Goal: Transaction & Acquisition: Purchase product/service

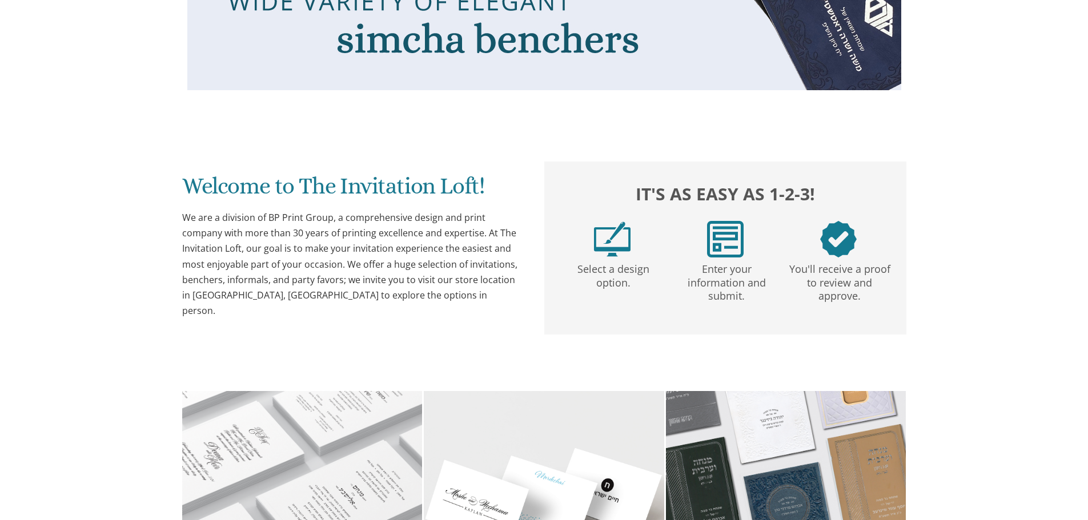
scroll to position [628, 0]
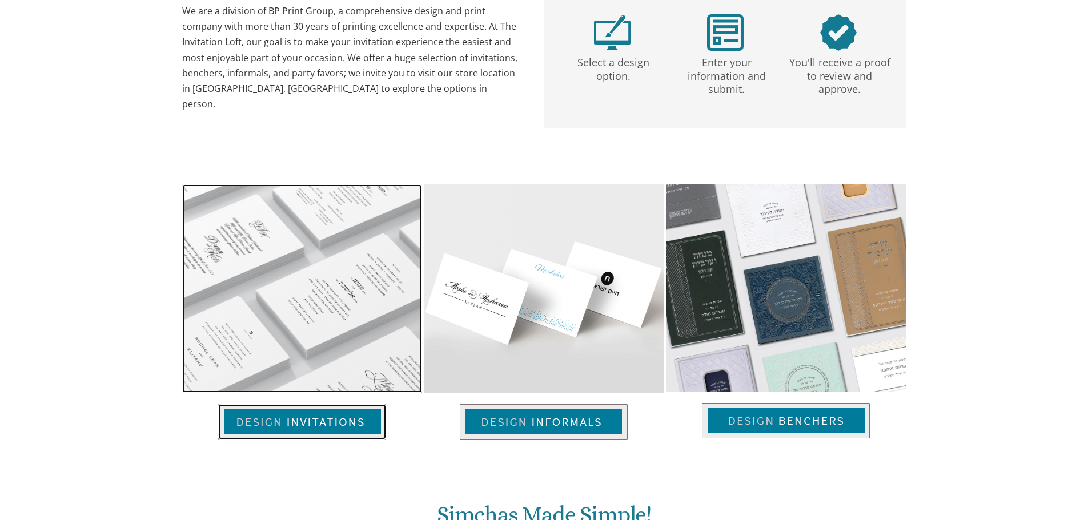
click at [320, 425] on img at bounding box center [302, 422] width 168 height 35
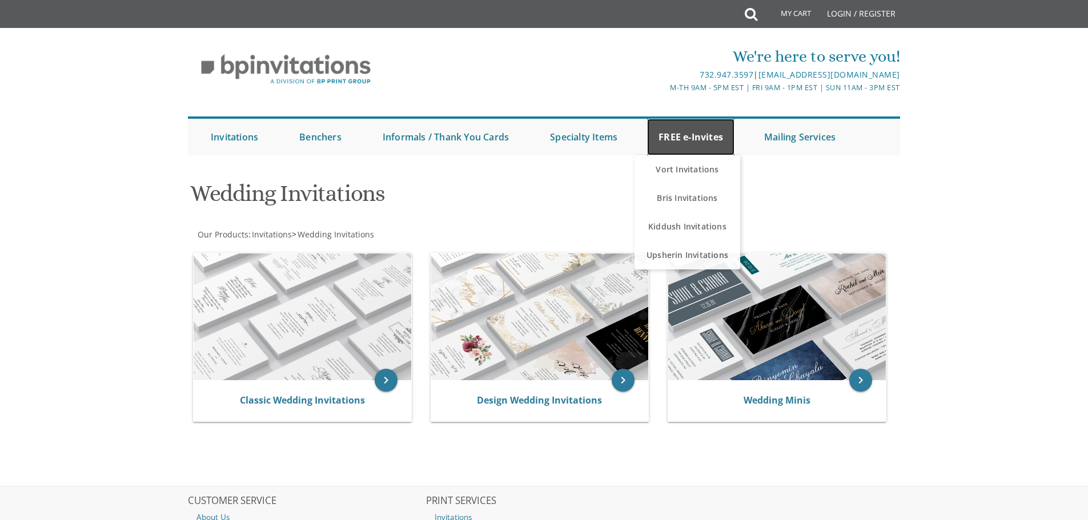
click at [674, 130] on link "FREE e-Invites" at bounding box center [690, 137] width 87 height 37
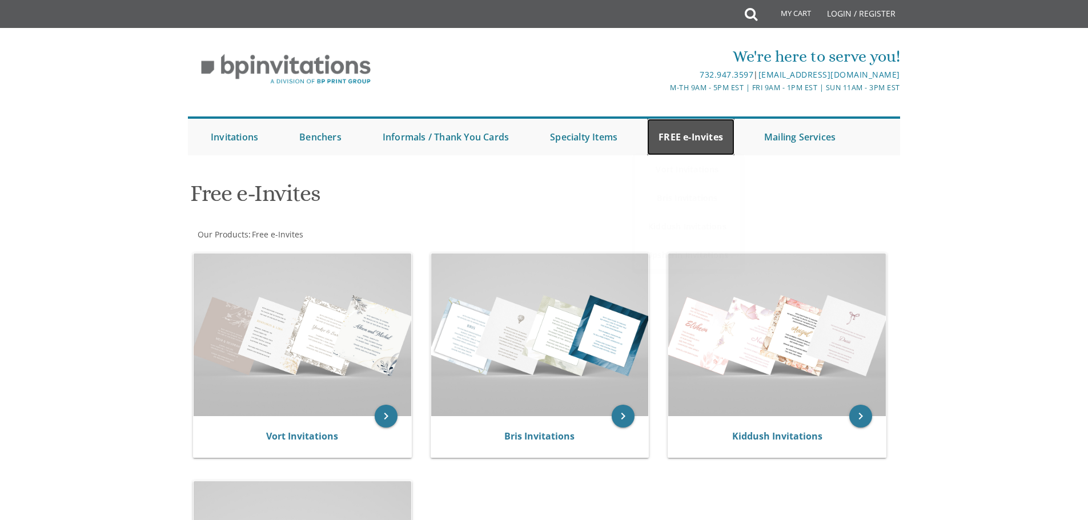
click at [682, 141] on link "FREE e-Invites" at bounding box center [690, 137] width 87 height 37
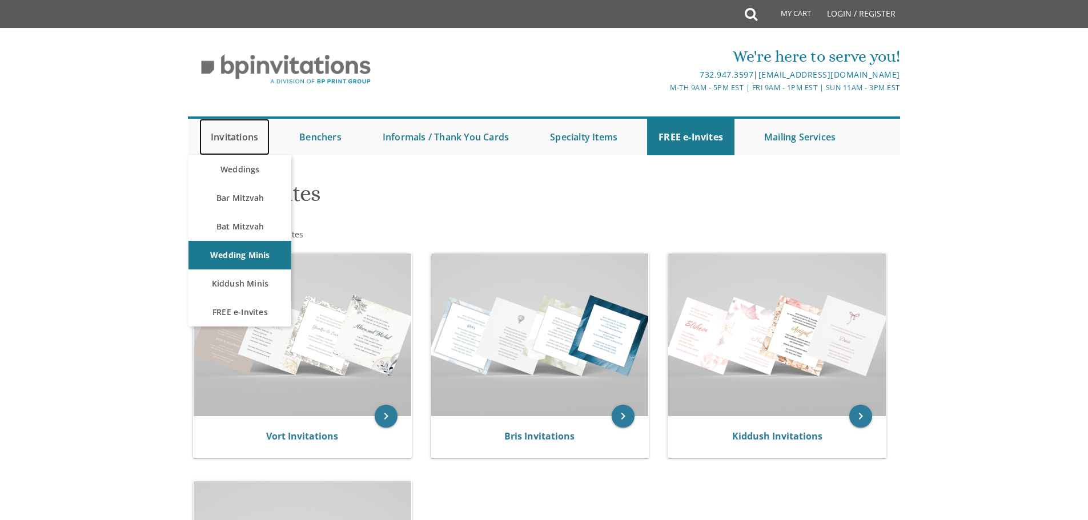
click at [228, 138] on link "Invitations" at bounding box center [234, 137] width 70 height 37
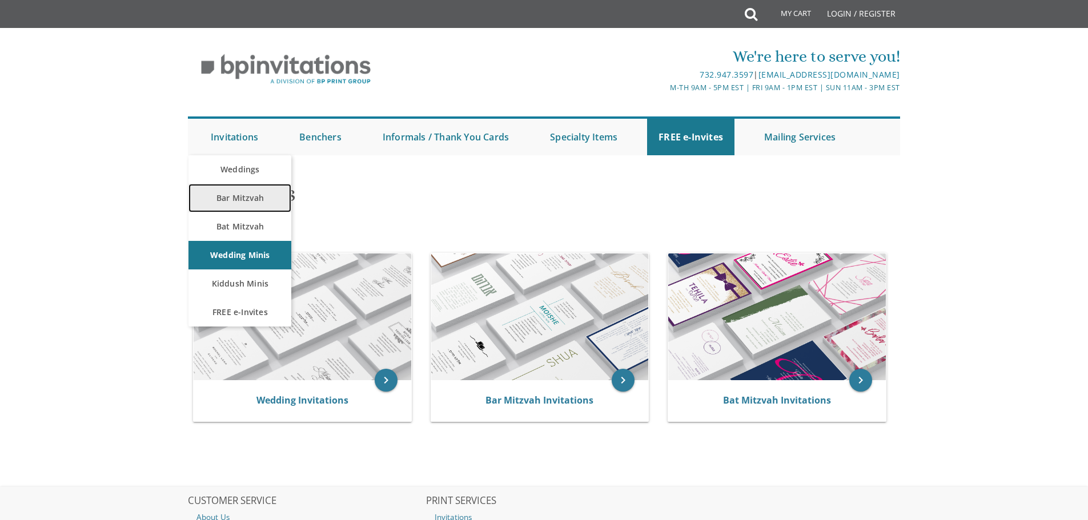
click at [234, 195] on link "Bar Mitzvah" at bounding box center [240, 198] width 103 height 29
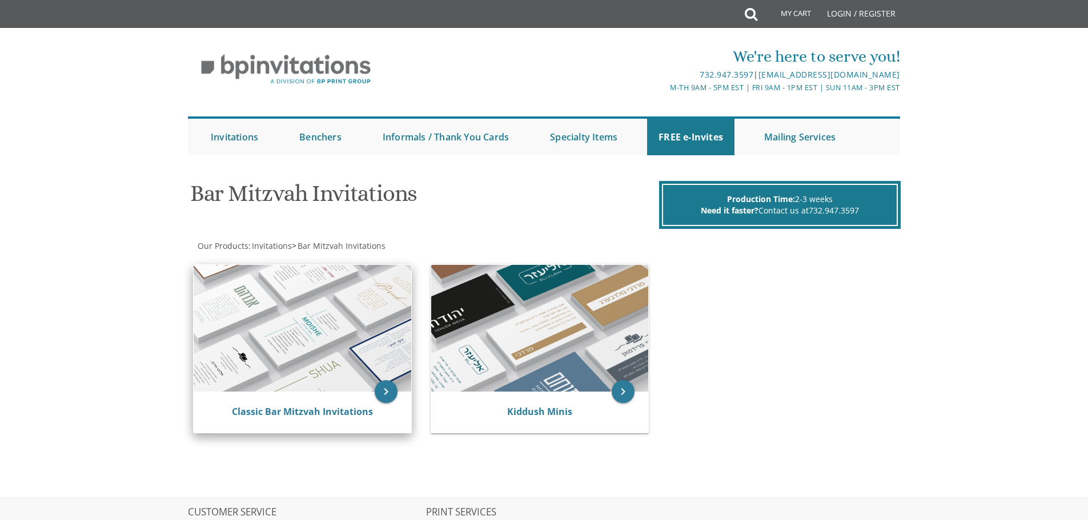
click at [313, 341] on img at bounding box center [303, 328] width 218 height 127
click at [385, 389] on icon "keyboard_arrow_right" at bounding box center [386, 392] width 23 height 23
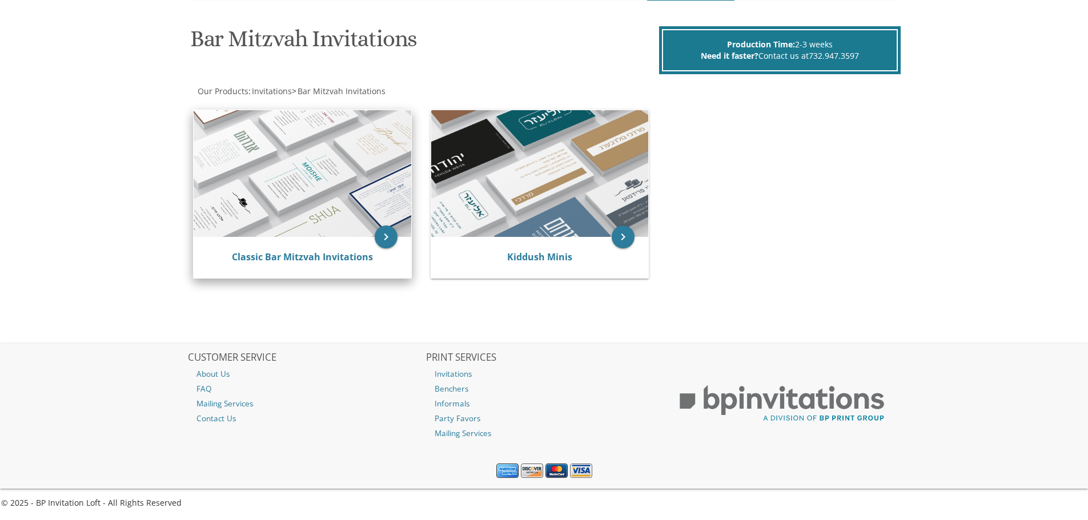
click at [374, 234] on img at bounding box center [303, 173] width 218 height 127
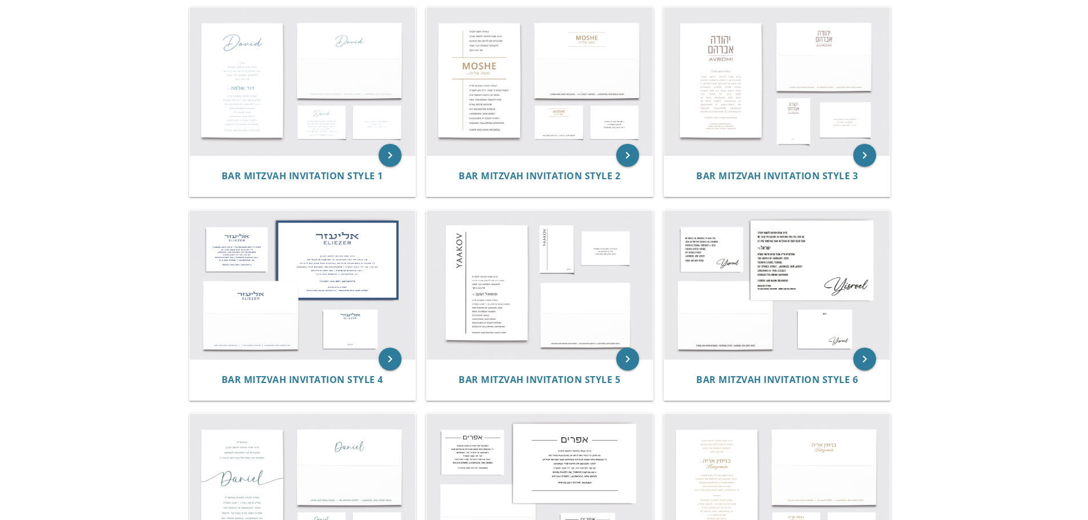
scroll to position [229, 0]
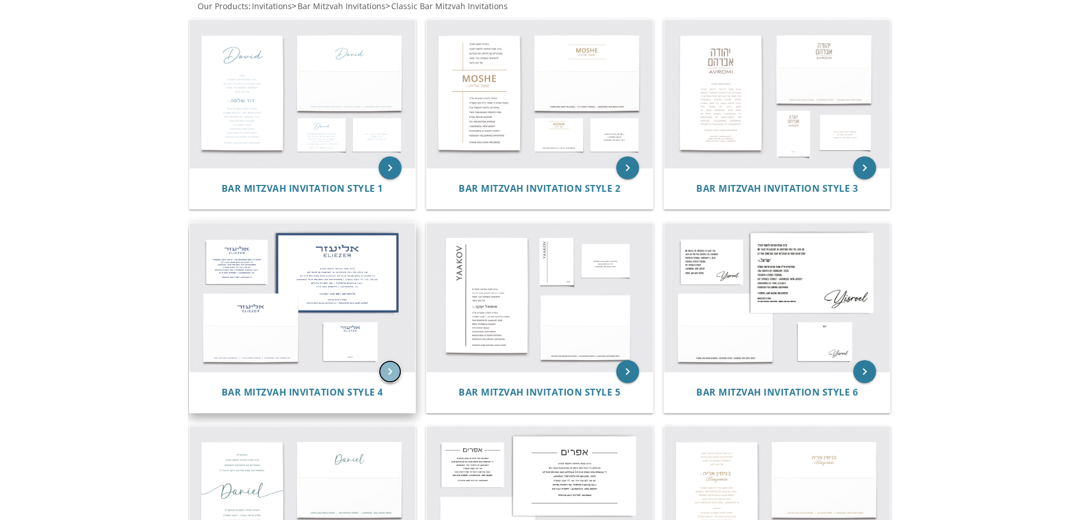
click at [391, 377] on icon "keyboard_arrow_right" at bounding box center [390, 372] width 23 height 23
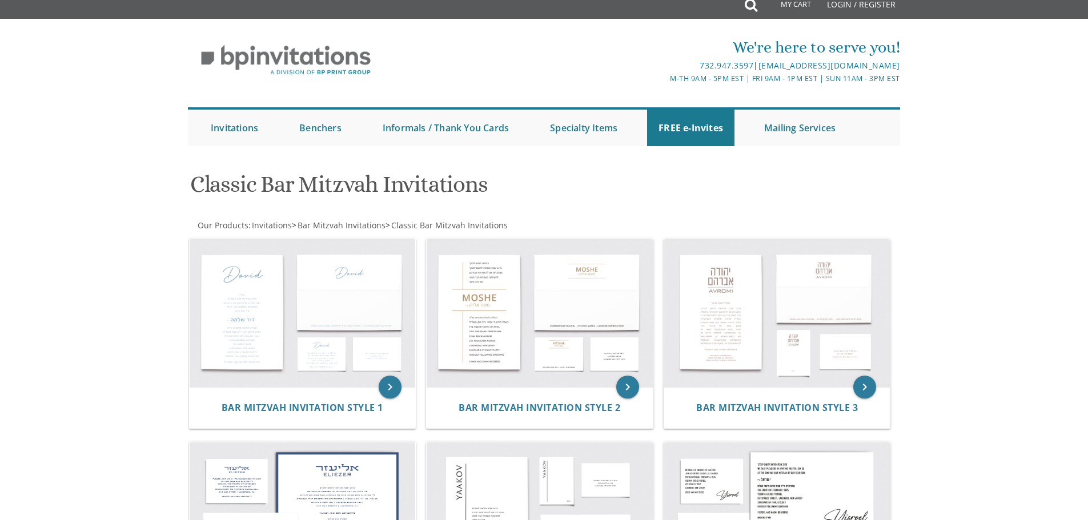
scroll to position [0, 0]
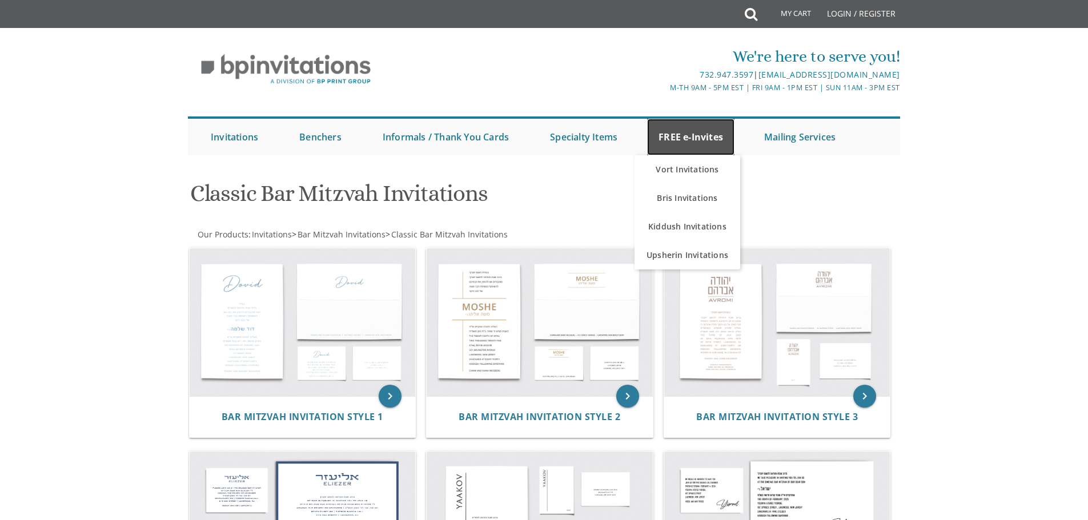
click at [662, 142] on link "FREE e-Invites" at bounding box center [690, 137] width 87 height 37
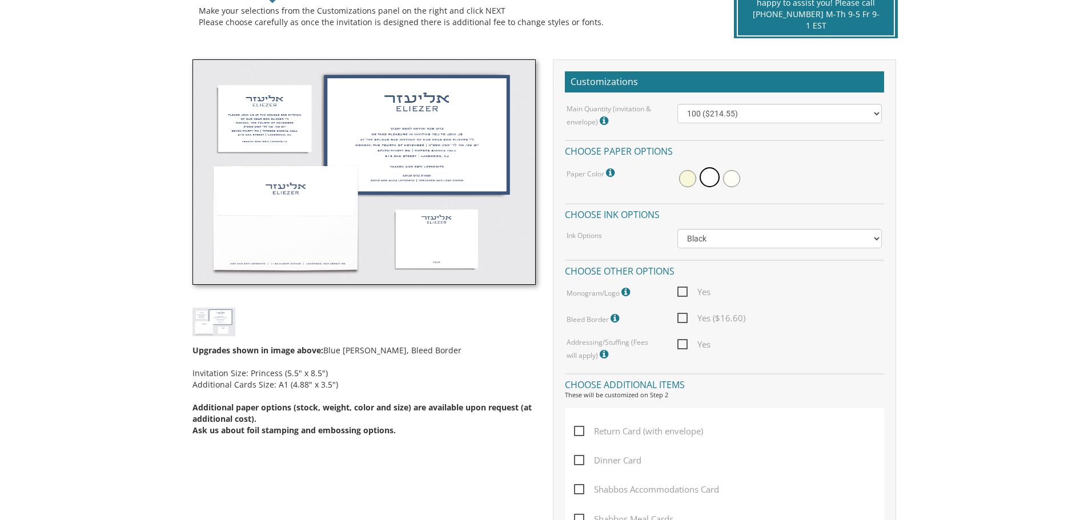
scroll to position [286, 0]
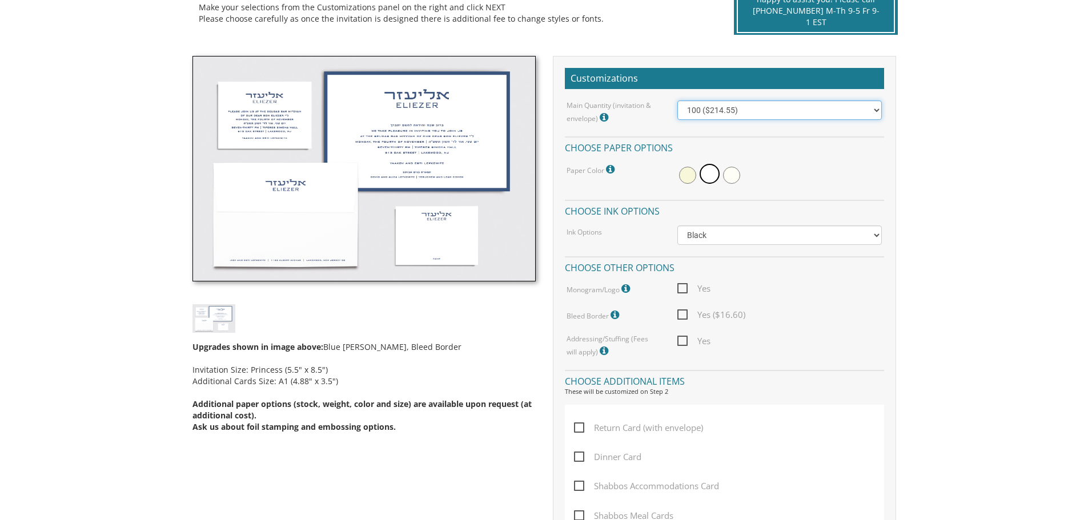
click at [817, 111] on select "100 ($214.55) 200 ($254.60) 300 ($294.25) 400 ($333.55) 500 ($373.90) 600 ($413…" at bounding box center [780, 110] width 205 height 19
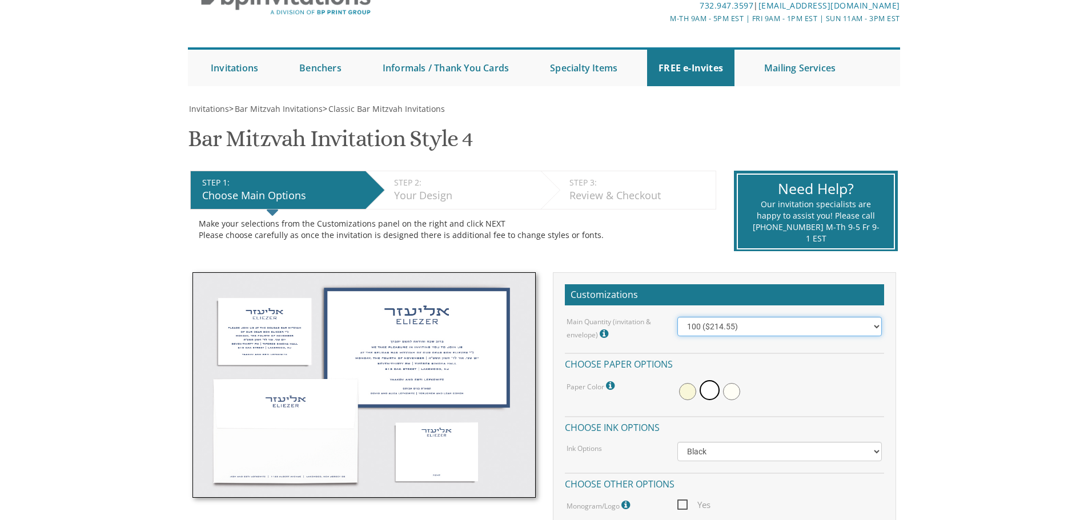
scroll to position [0, 0]
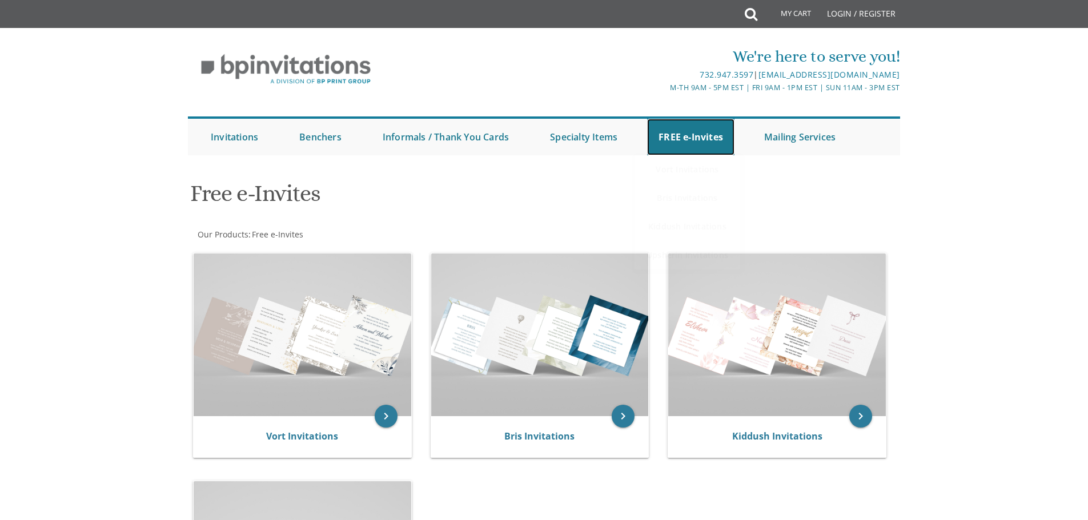
click at [662, 142] on link "FREE e-Invites" at bounding box center [690, 137] width 87 height 37
click at [226, 135] on link "Invitations" at bounding box center [234, 137] width 70 height 37
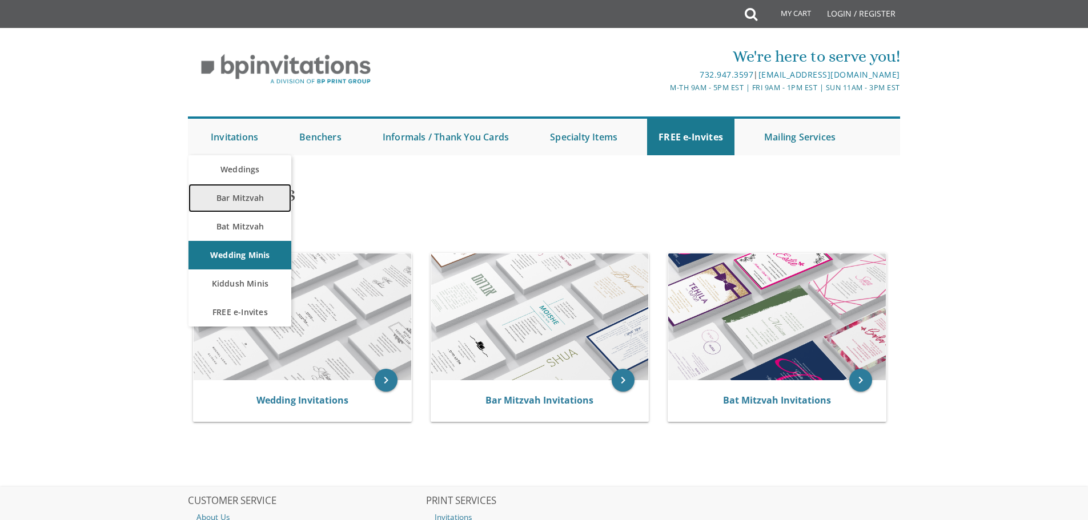
click at [259, 202] on link "Bar Mitzvah" at bounding box center [240, 198] width 103 height 29
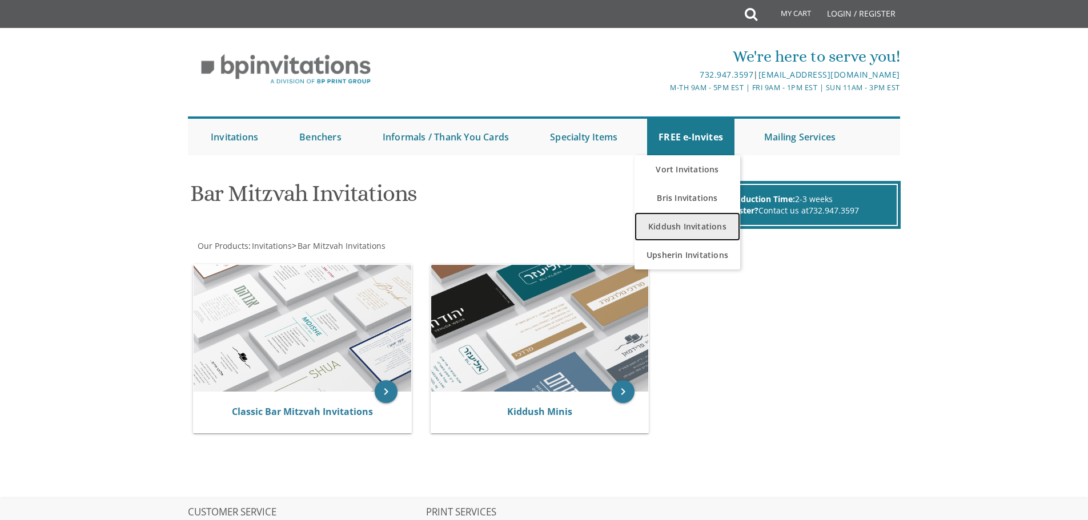
click at [691, 226] on link "Kiddush Invitations" at bounding box center [688, 227] width 106 height 29
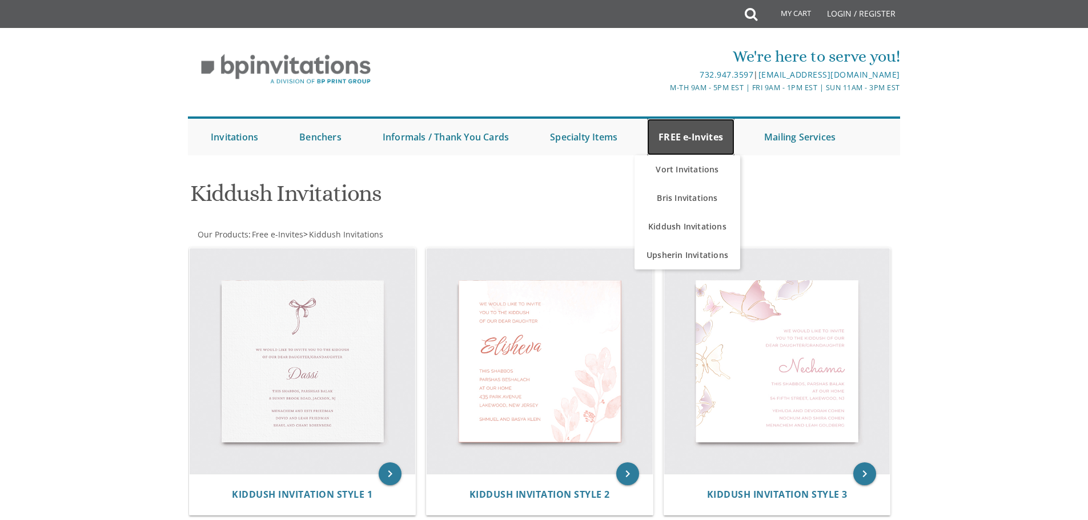
click at [684, 146] on link "FREE e-Invites" at bounding box center [690, 137] width 87 height 37
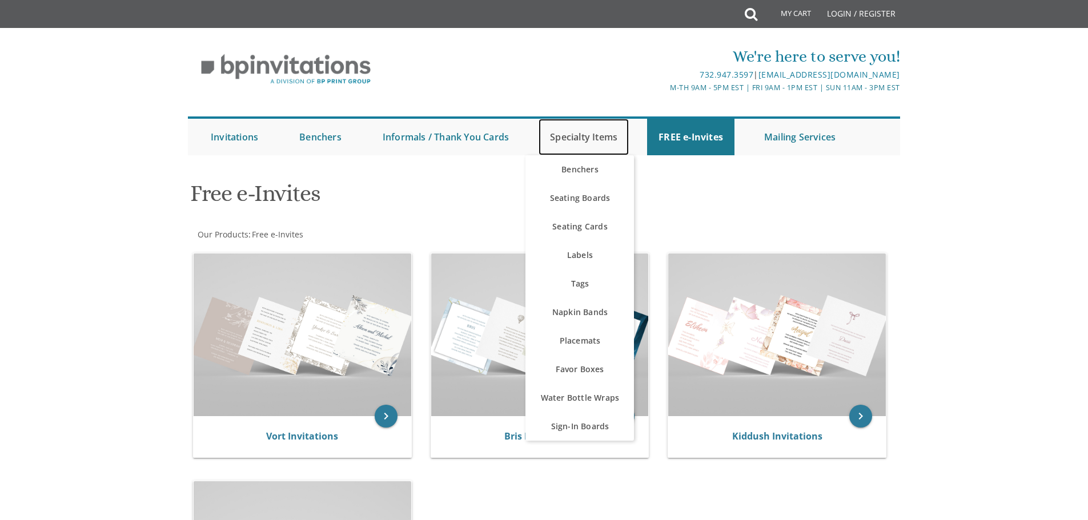
click at [582, 139] on link "Specialty Items" at bounding box center [584, 137] width 90 height 37
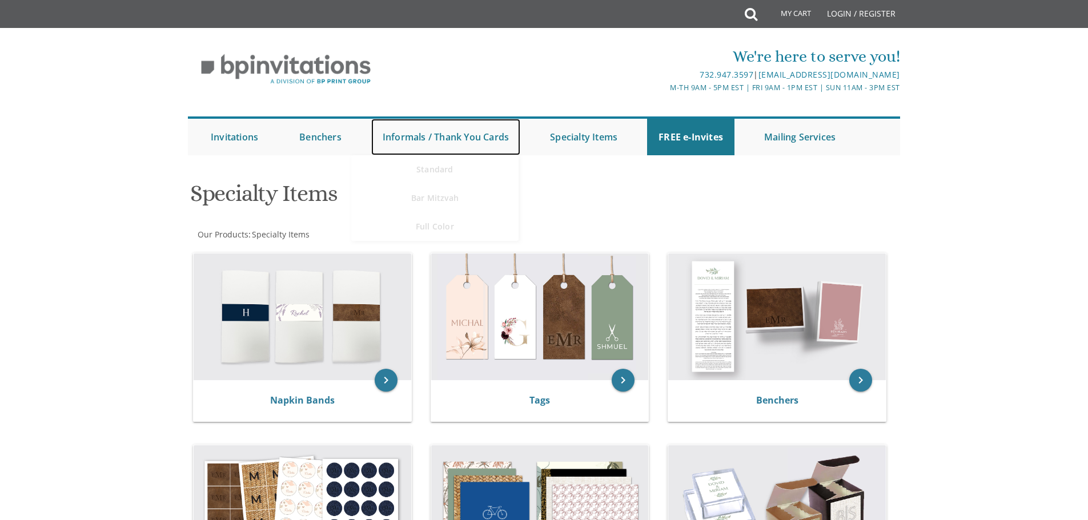
click at [452, 133] on link "Informals / Thank You Cards" at bounding box center [445, 137] width 149 height 37
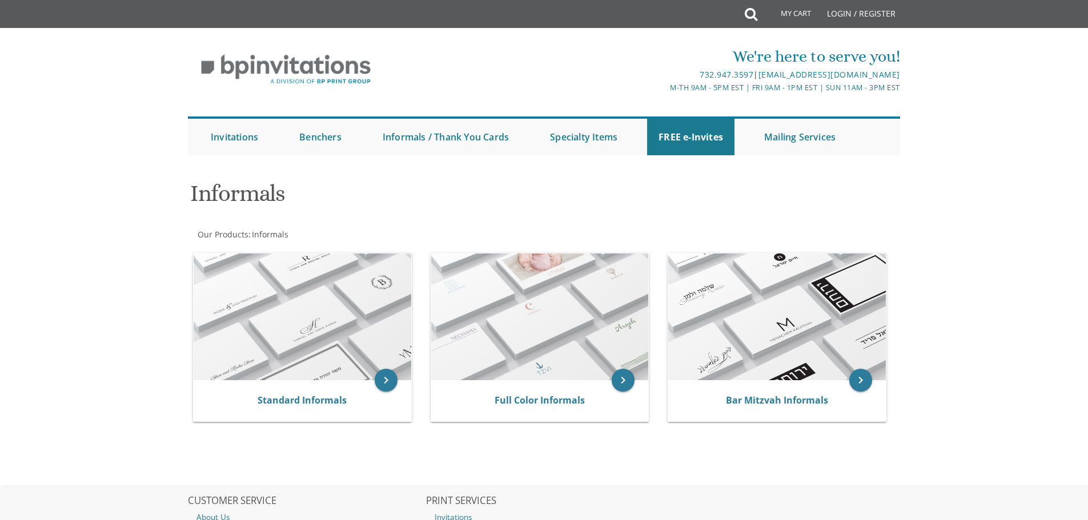
click at [450, 203] on h1 "Informals" at bounding box center [423, 198] width 466 height 34
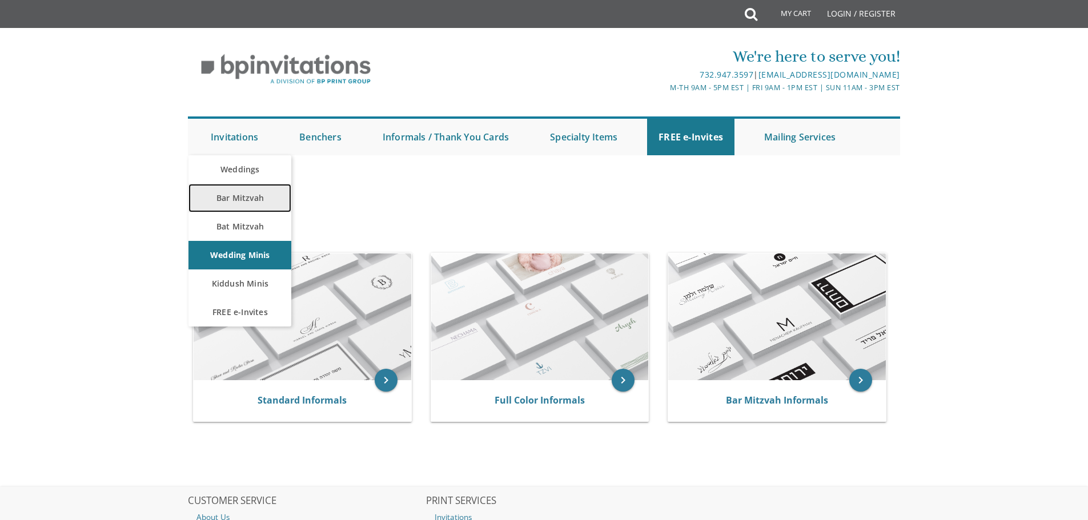
click at [235, 188] on link "Bar Mitzvah" at bounding box center [240, 198] width 103 height 29
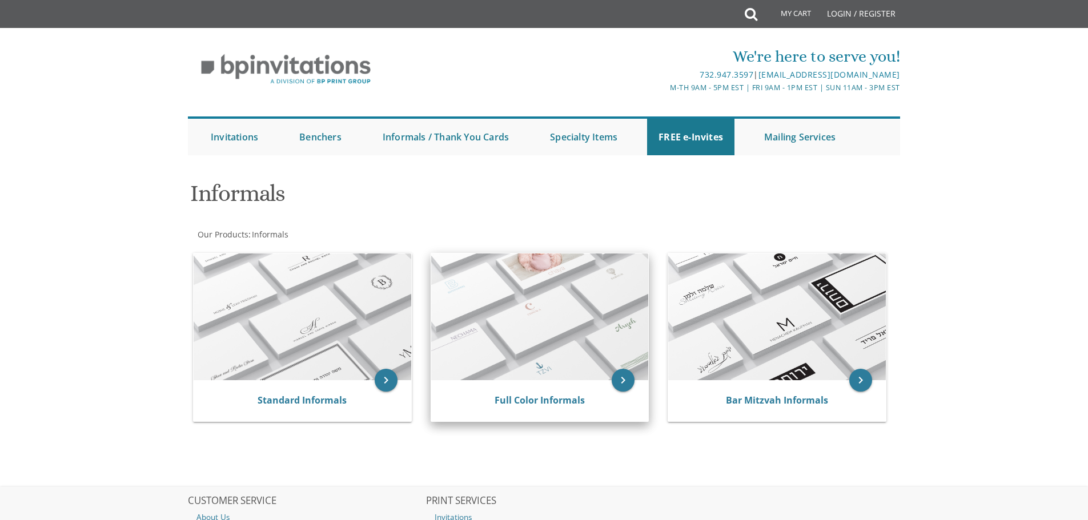
scroll to position [47, 0]
